Goal: Information Seeking & Learning: Learn about a topic

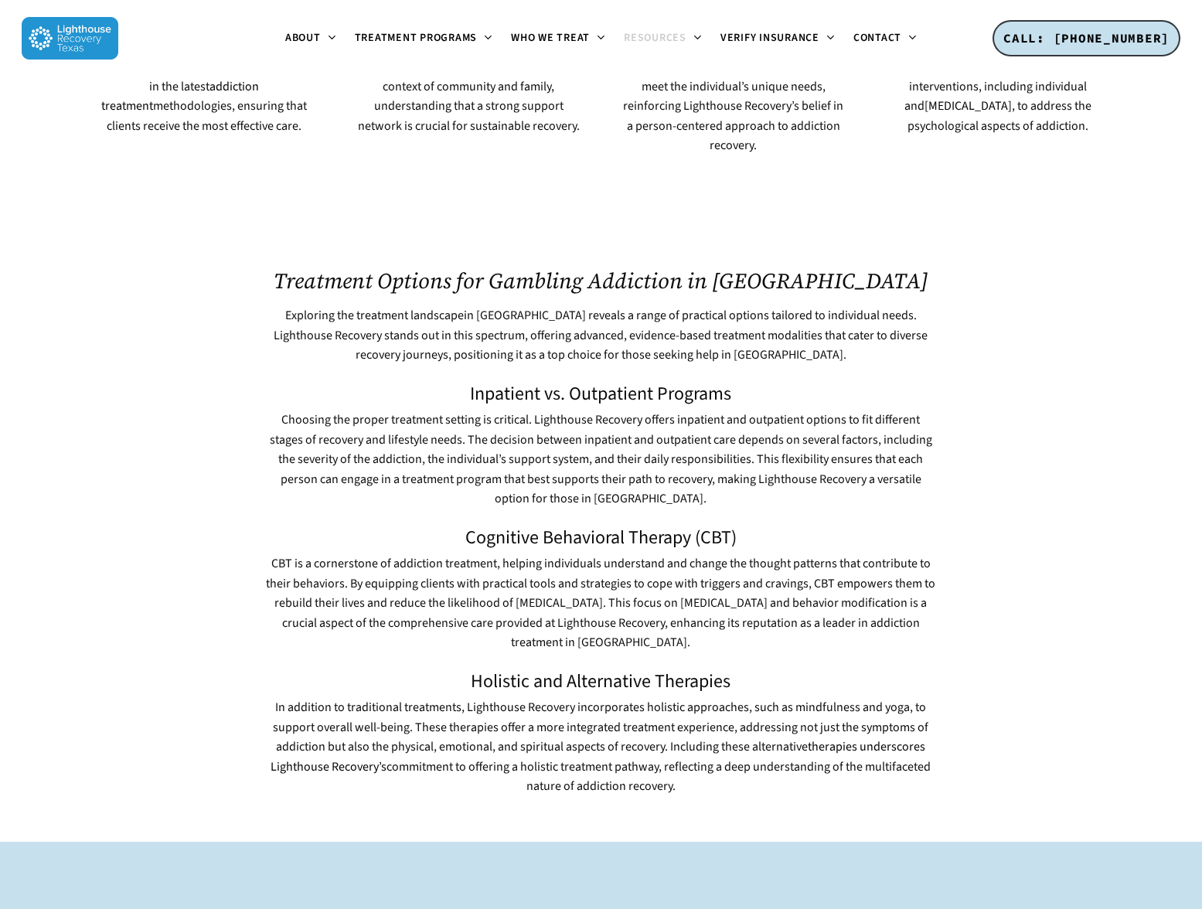
scroll to position [1901, 0]
click at [308, 411] on span "Choosing the proper treatment setting is critical. Lighthouse Recovery offers i…" at bounding box center [601, 459] width 663 height 96
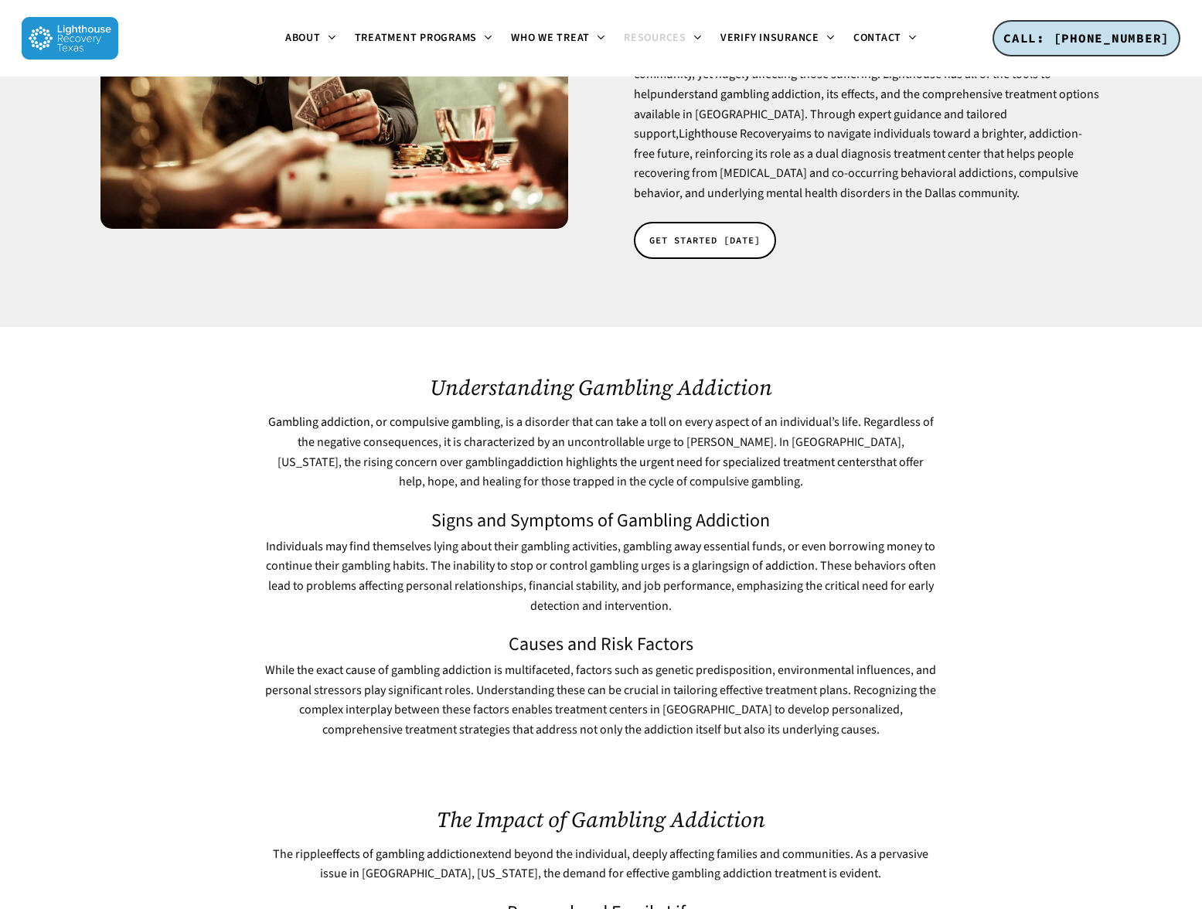
scroll to position [0, 0]
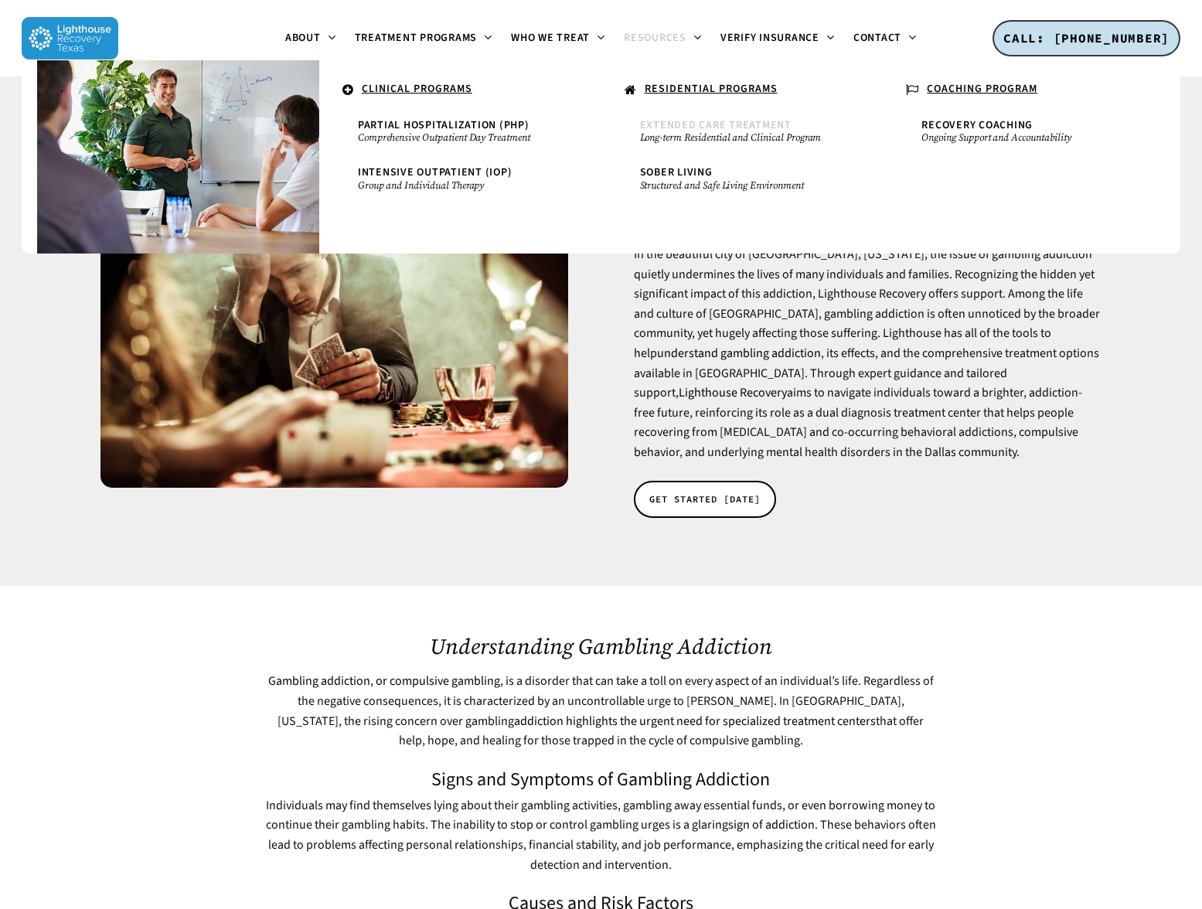
click at [701, 124] on span "Extended Care Treatment" at bounding box center [716, 125] width 152 height 15
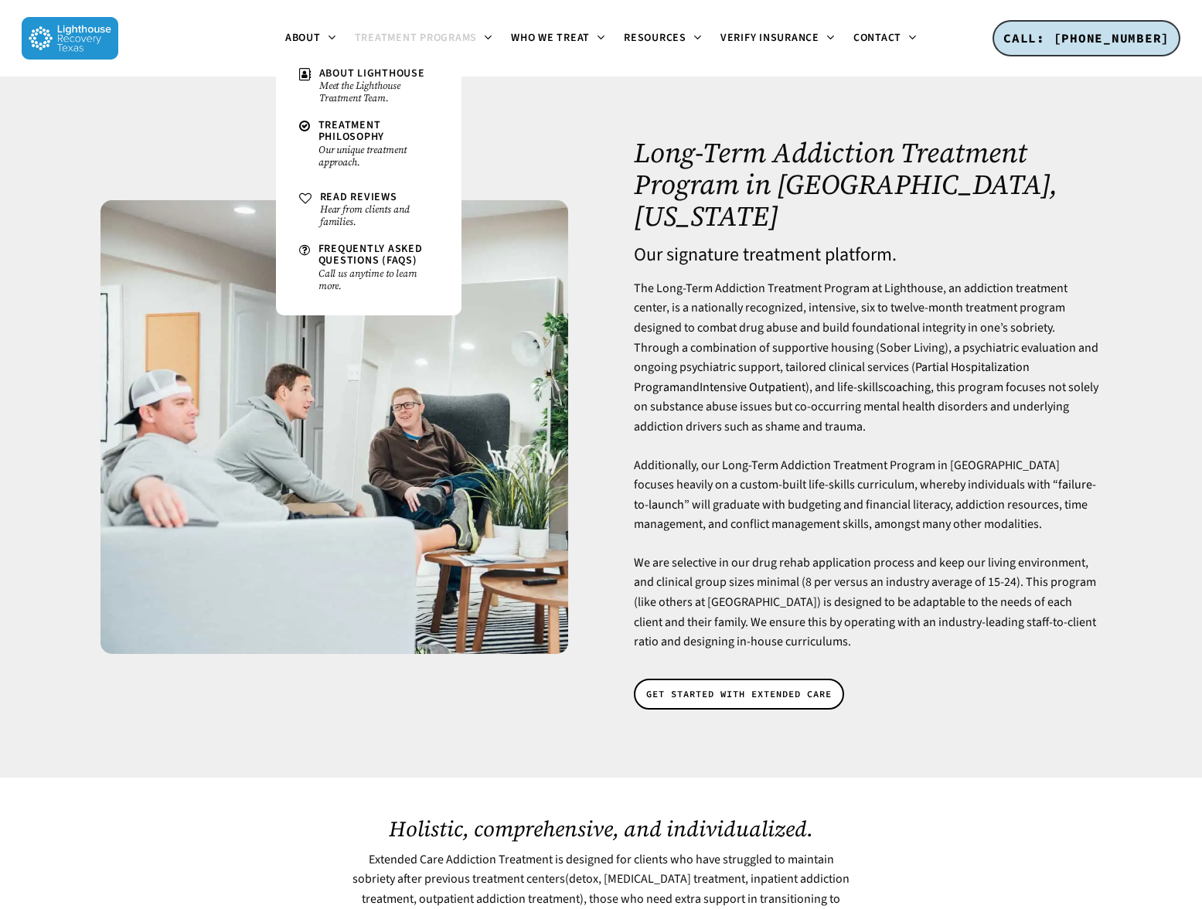
click at [254, 37] on ul "About About Lighthouse Meet the Lighthouse Treatment Team. Treatment Philosophy…" at bounding box center [601, 38] width 966 height 77
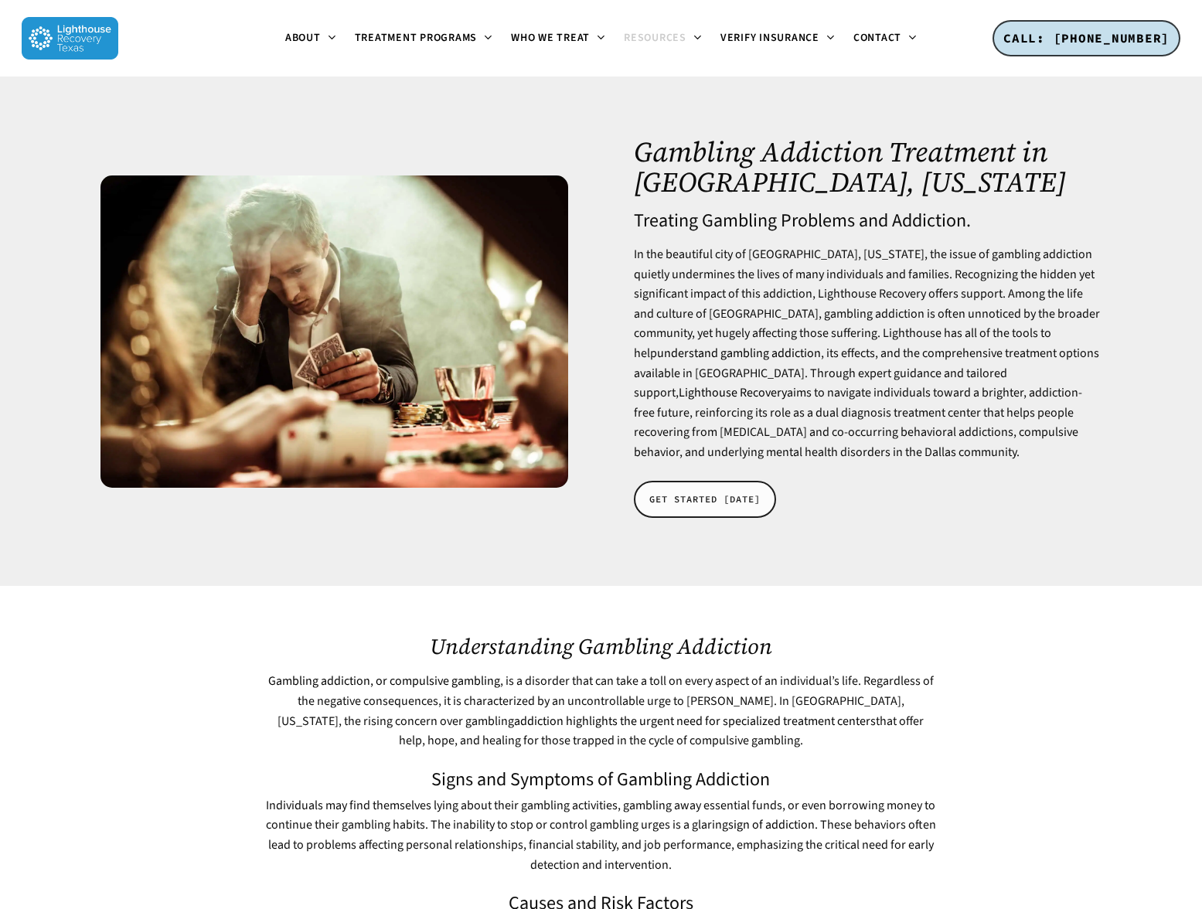
click at [694, 507] on span "GET STARTED [DATE]" at bounding box center [704, 499] width 111 height 15
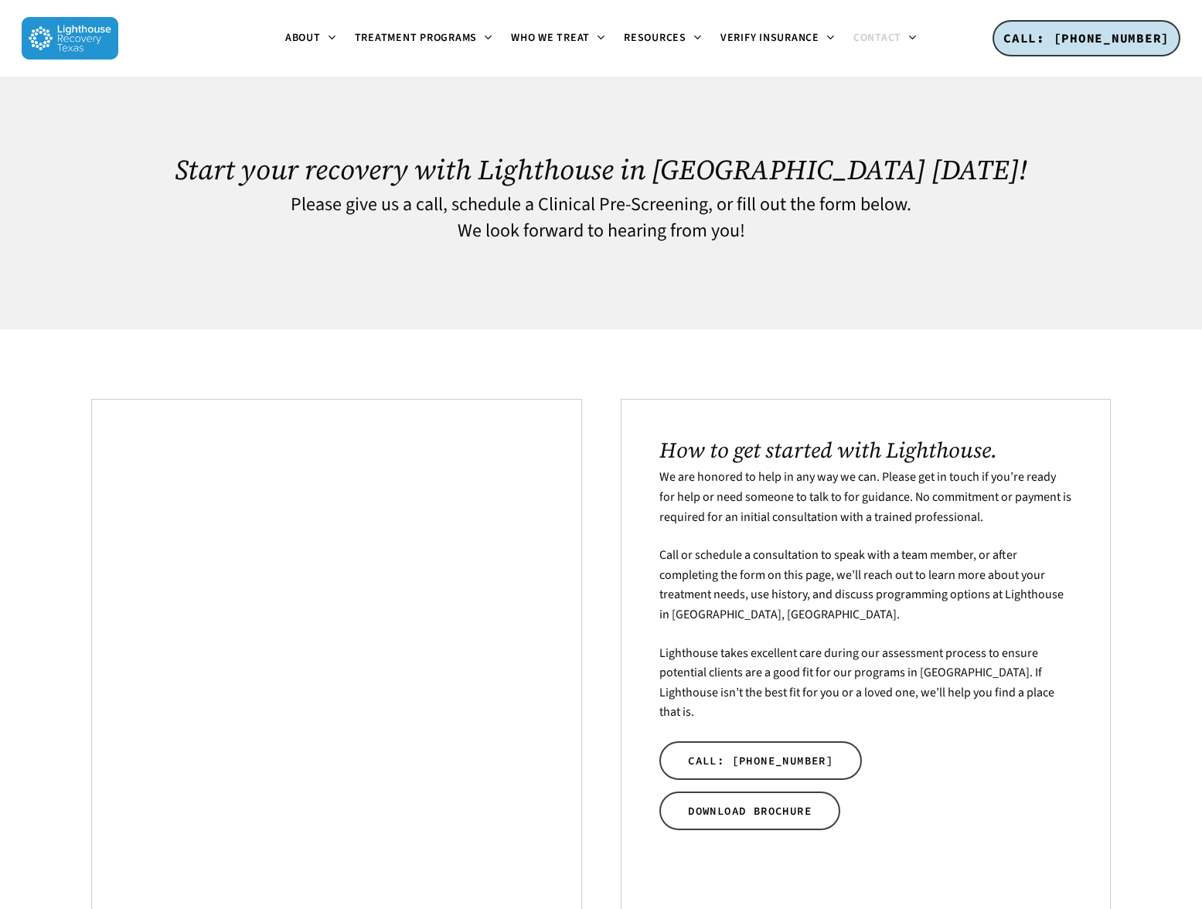
click at [520, 315] on div "Start your recovery with Lighthouse in Dallas today! Please give us a call, sch…" at bounding box center [601, 203] width 1020 height 253
